Goal: Task Accomplishment & Management: Complete application form

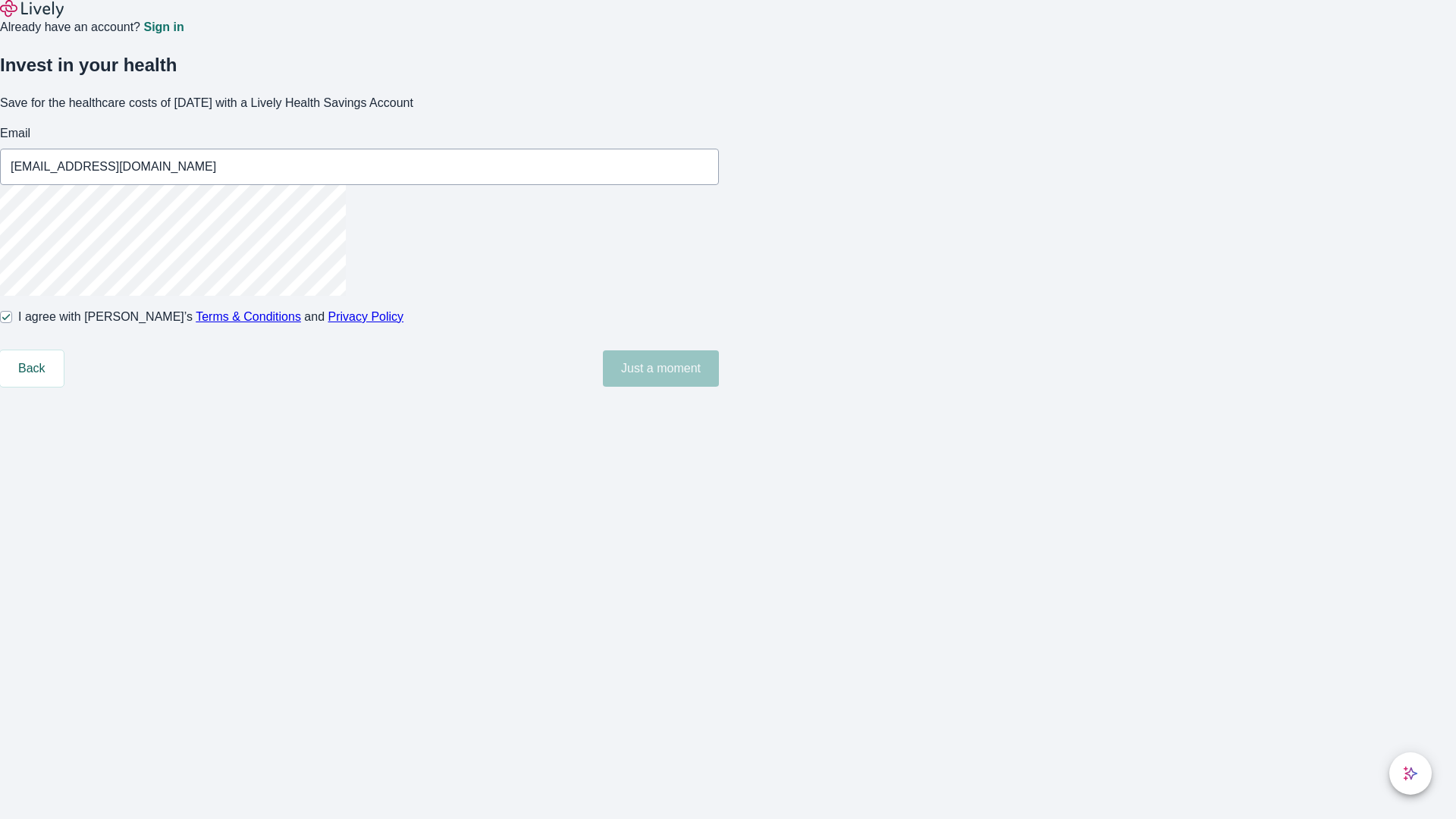
type input "[EMAIL_ADDRESS][DOMAIN_NAME]"
click at [13, 323] on input "I agree with Lively’s Terms & Conditions and Privacy Policy" at bounding box center [6, 317] width 13 height 13
checkbox input "false"
type input "[EMAIL_ADDRESS][DOMAIN_NAME]"
click at [13, 323] on input "I agree with Lively’s Terms & Conditions and Privacy Policy" at bounding box center [6, 317] width 13 height 13
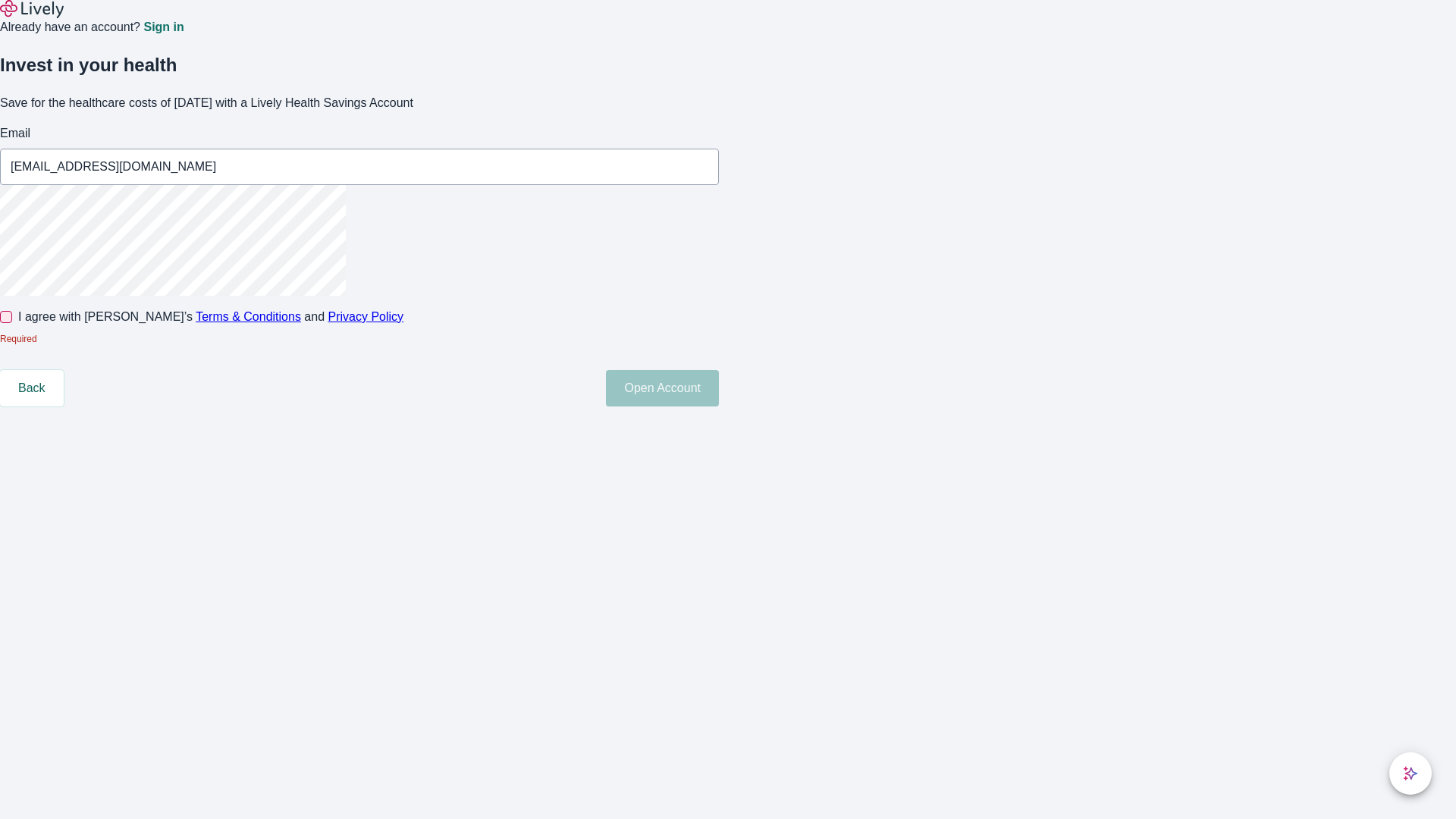
checkbox input "true"
click at [719, 386] on button "Open Account" at bounding box center [662, 369] width 113 height 37
